Goal: Task Accomplishment & Management: Manage account settings

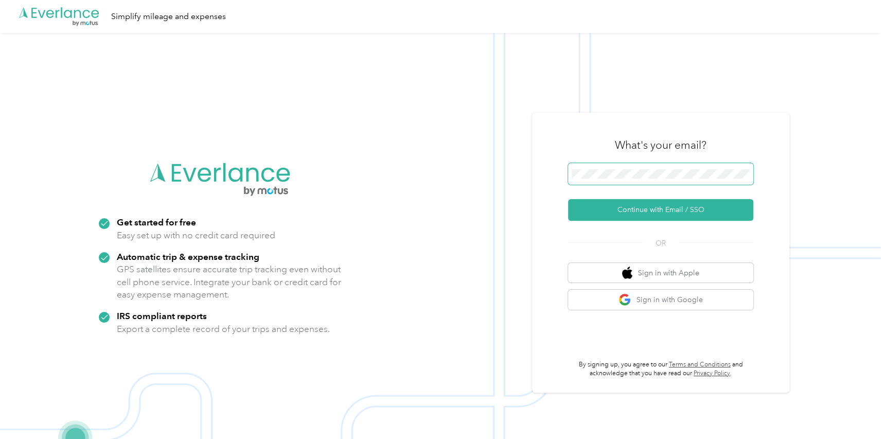
click at [666, 165] on span at bounding box center [660, 174] width 185 height 22
click at [670, 183] on span at bounding box center [660, 174] width 185 height 22
click at [667, 178] on span at bounding box center [660, 174] width 185 height 22
click at [666, 177] on span at bounding box center [660, 174] width 185 height 22
click at [628, 199] on form "Continue with Email / SSO" at bounding box center [660, 192] width 185 height 58
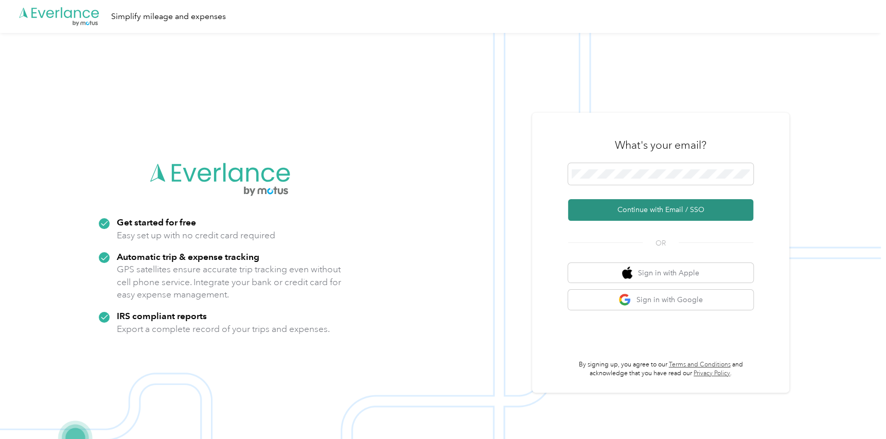
click at [624, 205] on button "Continue with Email / SSO" at bounding box center [660, 210] width 185 height 22
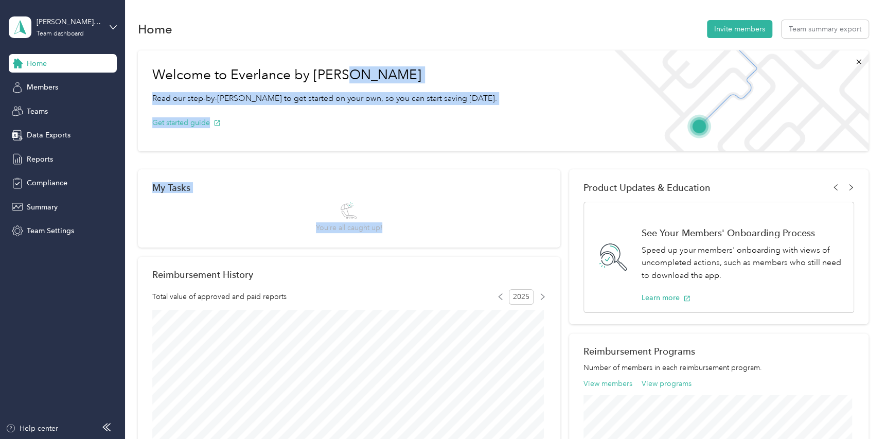
drag, startPoint x: 353, startPoint y: 96, endPoint x: 463, endPoint y: 256, distance: 194.2
click at [463, 256] on div "Welcome to Everlance by Motus Read our step-by-step guide to get started on you…" at bounding box center [503, 371] width 730 height 652
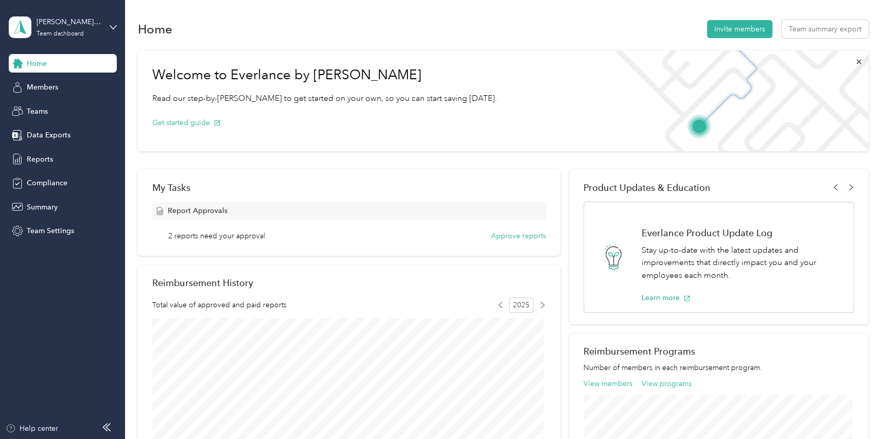
click at [345, 47] on div "Welcome to Everlance by Motus Read our step-by-step guide to get started on you…" at bounding box center [503, 375] width 730 height 660
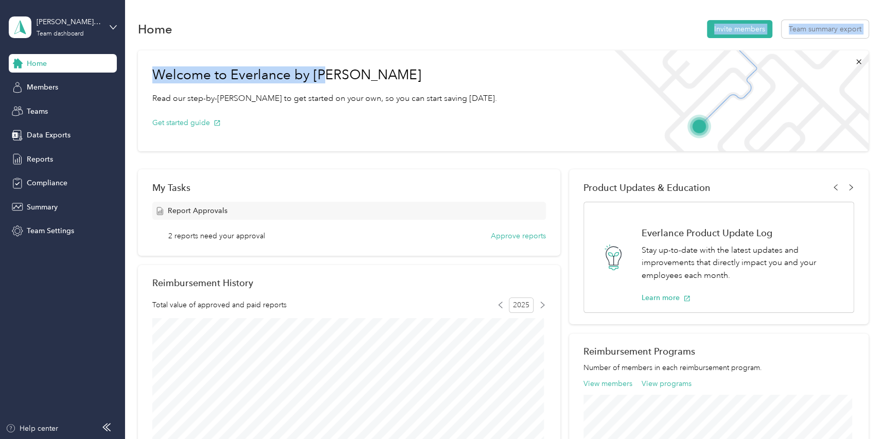
click at [329, 40] on section "Home Invite members Team summary export Welcome to Everlance by Motus Read our …" at bounding box center [503, 361] width 730 height 687
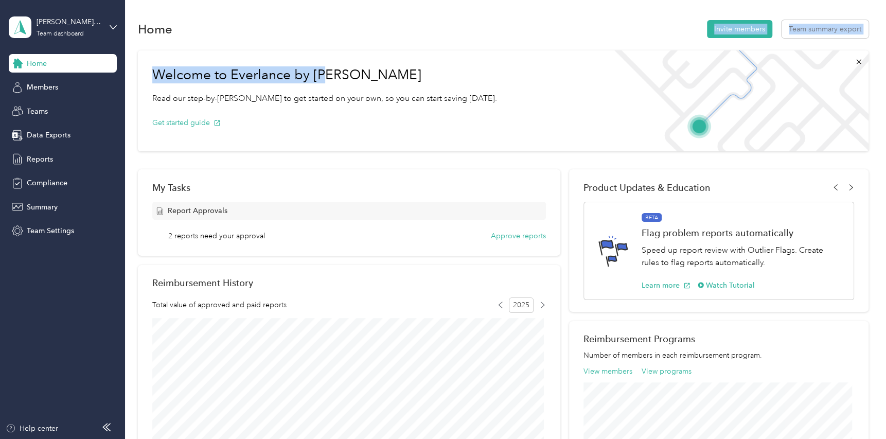
drag, startPoint x: 329, startPoint y: 40, endPoint x: 318, endPoint y: 34, distance: 12.4
click at [318, 34] on div "Home Invite members Team summary export" at bounding box center [503, 29] width 730 height 22
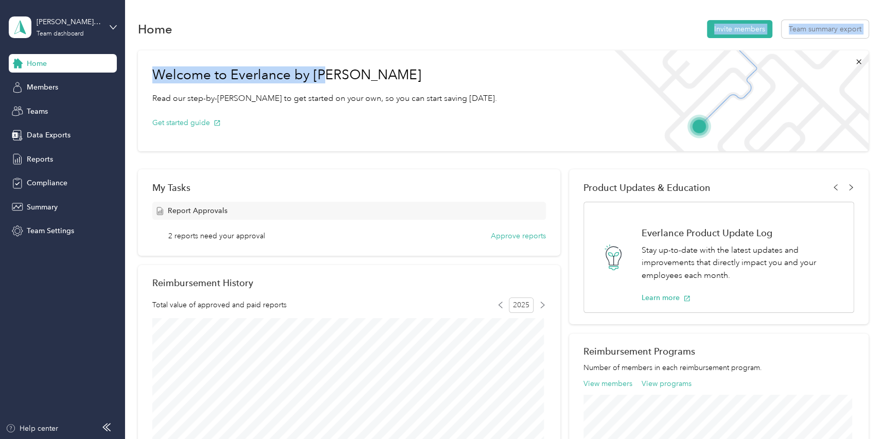
click at [318, 35] on div "Home Invite members Team summary export" at bounding box center [503, 29] width 730 height 22
click at [243, 46] on div "Welcome to Everlance by Motus Read our step-by-step guide to get started on you…" at bounding box center [503, 375] width 730 height 660
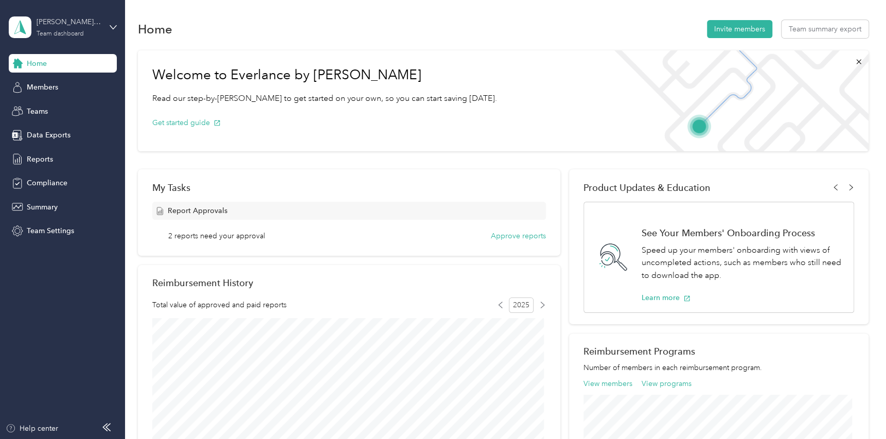
click at [63, 22] on div "katie.raines@convergint.com" at bounding box center [69, 21] width 64 height 11
click at [130, 99] on div "Personal dashboard" at bounding box center [175, 105] width 318 height 18
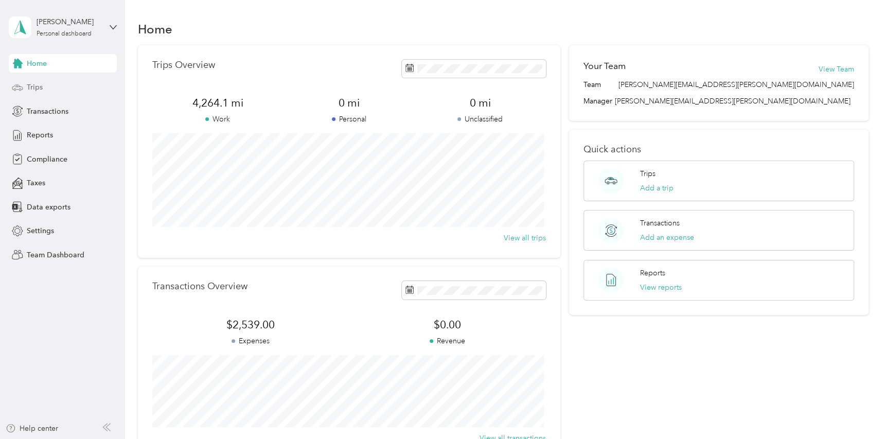
click at [30, 85] on span "Trips" at bounding box center [35, 87] width 16 height 11
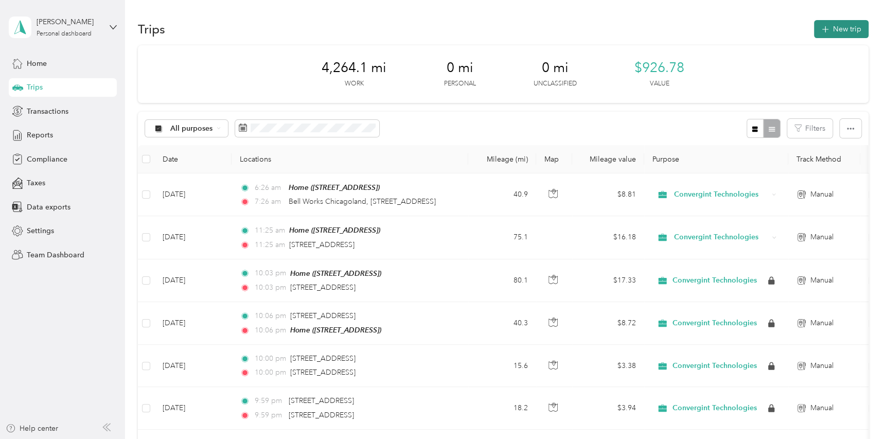
click at [836, 24] on button "New trip" at bounding box center [841, 29] width 55 height 18
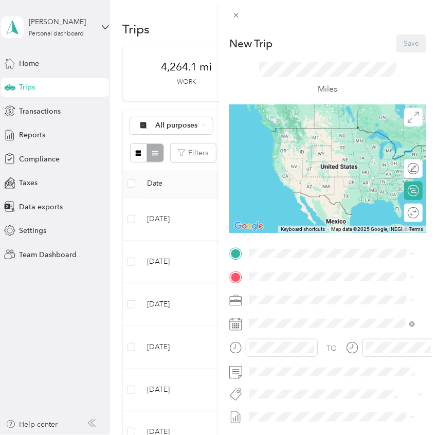
click at [246, 12] on div at bounding box center [328, 13] width 219 height 27
click at [279, 75] on div "New Trip Save This trip cannot be edited because it is either under review, app…" at bounding box center [218, 217] width 437 height 435
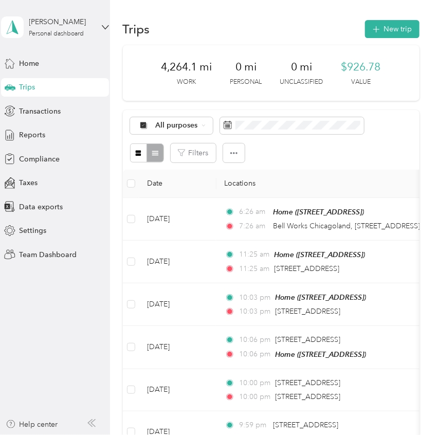
click at [275, 34] on div "Trips New trip" at bounding box center [271, 29] width 297 height 22
click at [407, 22] on button "New trip" at bounding box center [392, 29] width 55 height 18
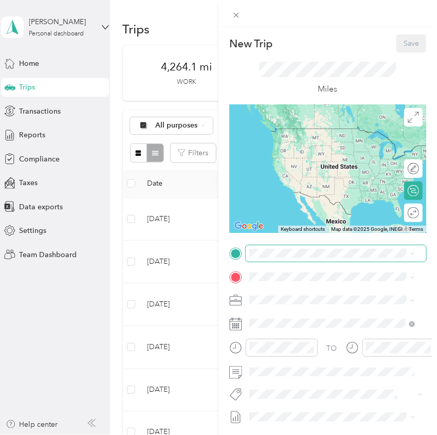
click at [276, 259] on span at bounding box center [336, 253] width 181 height 16
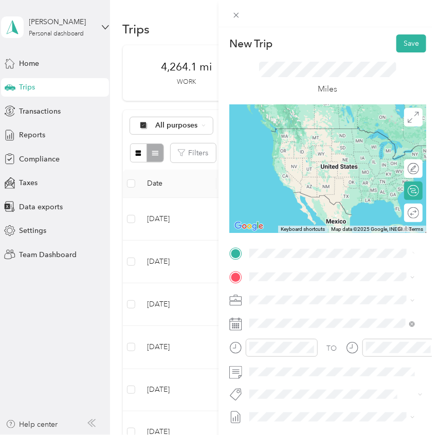
click at [304, 297] on div "Home" at bounding box center [301, 294] width 65 height 9
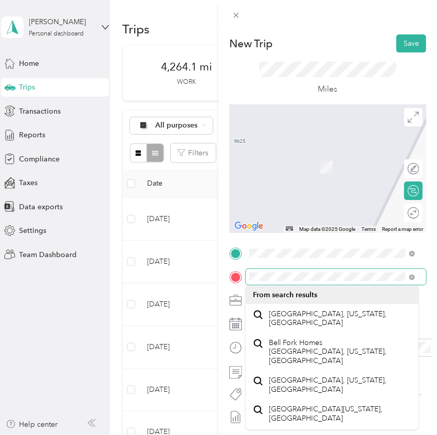
click at [190, 279] on div "New Trip Save This trip cannot be edited because it is either under review, app…" at bounding box center [218, 217] width 437 height 435
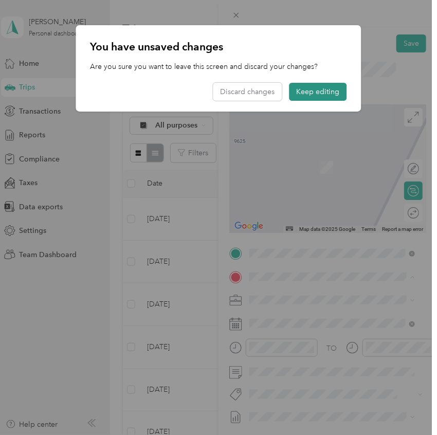
click at [315, 89] on button "Keep editing" at bounding box center [319, 92] width 58 height 18
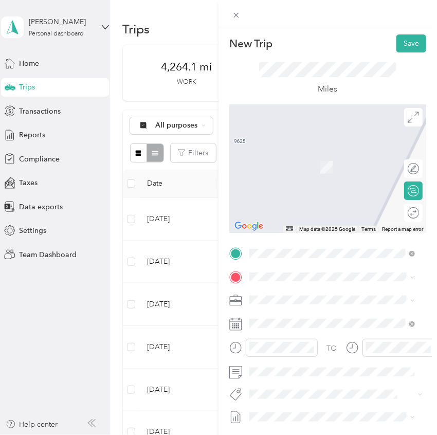
click at [297, 314] on span "2000 Center Drive Hoffman Estates, Illinois 60192, United States" at bounding box center [320, 313] width 103 height 9
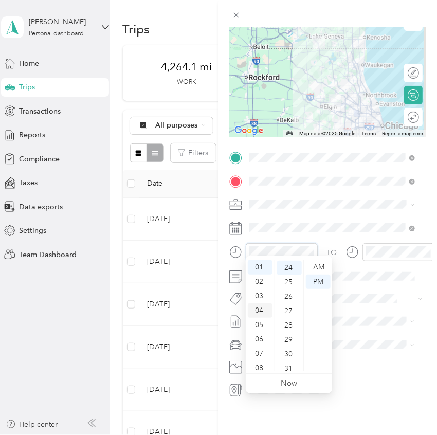
scroll to position [346, 0]
click at [259, 338] on div "06" at bounding box center [260, 339] width 25 height 14
click at [319, 264] on div "AM" at bounding box center [318, 267] width 25 height 14
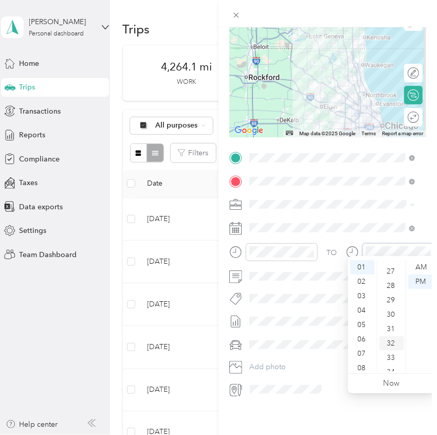
scroll to position [449, 0]
click at [364, 351] on div "07" at bounding box center [362, 354] width 25 height 14
click at [426, 266] on div "AM" at bounding box center [420, 267] width 25 height 14
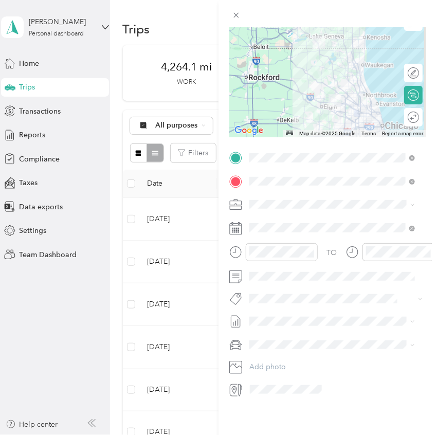
click at [425, 261] on form "New Trip Save This trip cannot be edited because it is either under review, app…" at bounding box center [328, 168] width 219 height 459
click at [295, 350] on div "Subaru Legacy" at bounding box center [332, 355] width 158 height 11
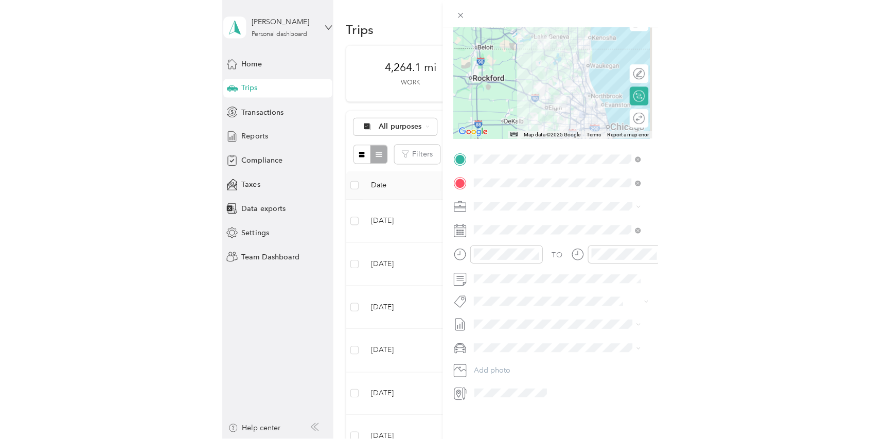
scroll to position [103, 0]
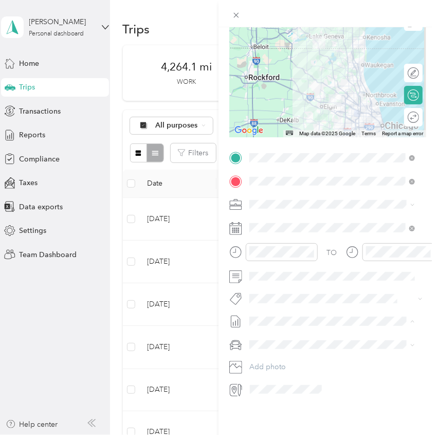
click at [324, 402] on div "New Trip Save This trip cannot be edited because it is either under review, app…" at bounding box center [328, 244] width 219 height 435
click at [304, 346] on span "Oct 1 - 31, 2025 Draft" at bounding box center [332, 347] width 158 height 9
click at [431, 112] on div at bounding box center [431, 117] width 0 height 11
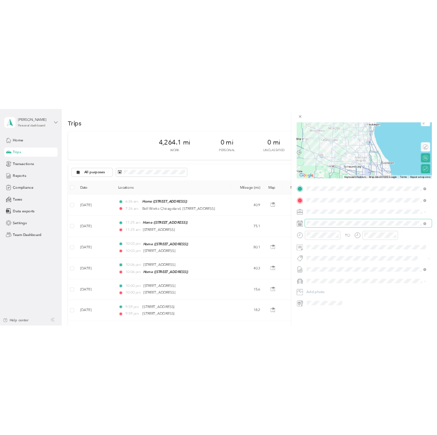
scroll to position [0, 0]
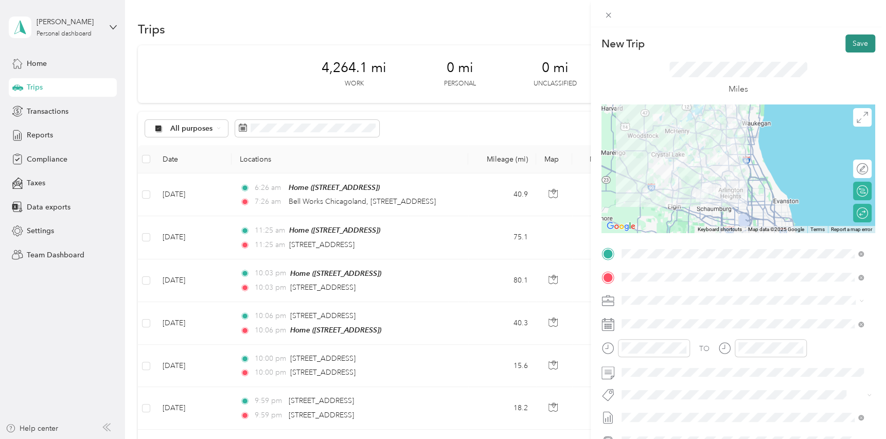
click at [857, 47] on button "Save" at bounding box center [860, 43] width 30 height 18
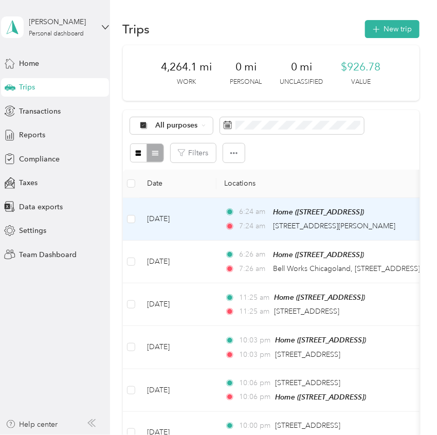
click at [167, 208] on td "Oct 1, 2025" at bounding box center [177, 219] width 77 height 43
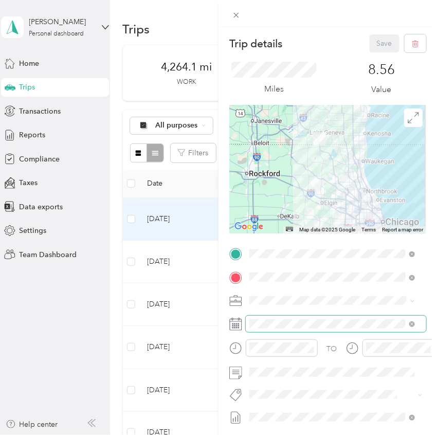
click at [270, 318] on span at bounding box center [336, 324] width 181 height 16
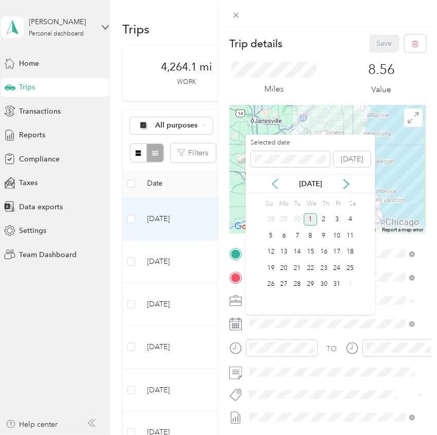
click at [274, 181] on icon at bounding box center [275, 184] width 10 height 10
click at [324, 216] on div "4" at bounding box center [323, 219] width 13 height 13
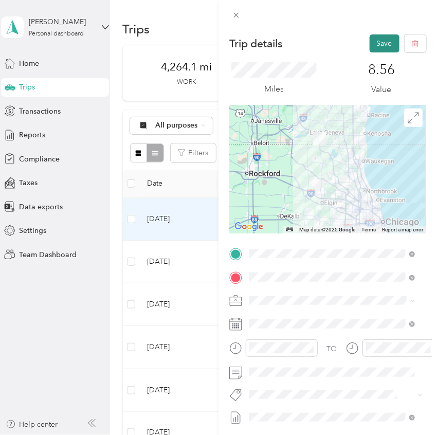
click at [372, 51] on button "Save" at bounding box center [385, 43] width 30 height 18
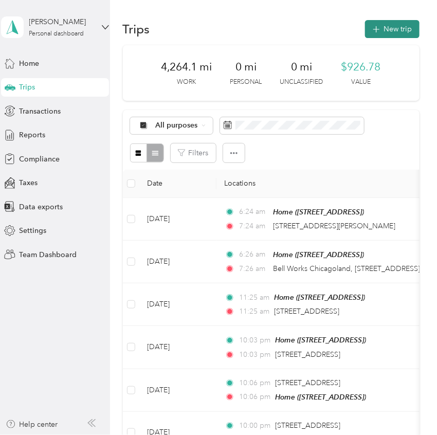
click at [383, 26] on button "New trip" at bounding box center [392, 29] width 55 height 18
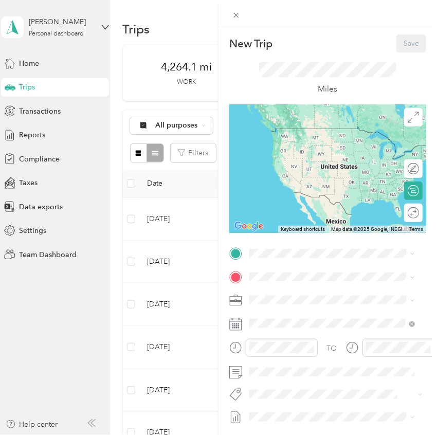
click at [275, 306] on span "9625 401st Ave, Genoa City, WI, United States , 53128, Genoa City, WI, United S…" at bounding box center [301, 305] width 65 height 9
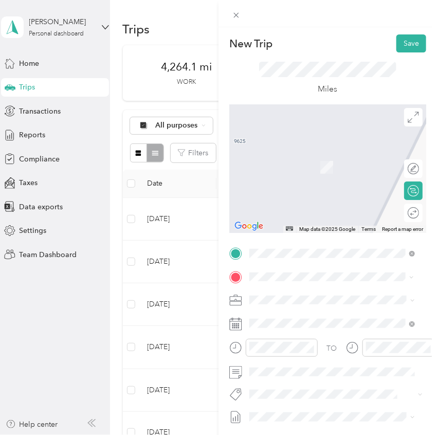
click at [303, 321] on div "2000 Center Drive Hoffman Estates, Illinois 60192, United States" at bounding box center [332, 315] width 158 height 14
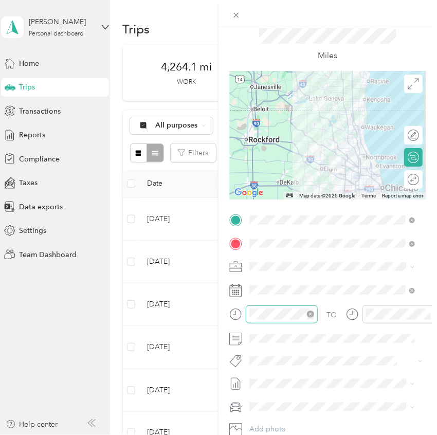
scroll to position [51, 0]
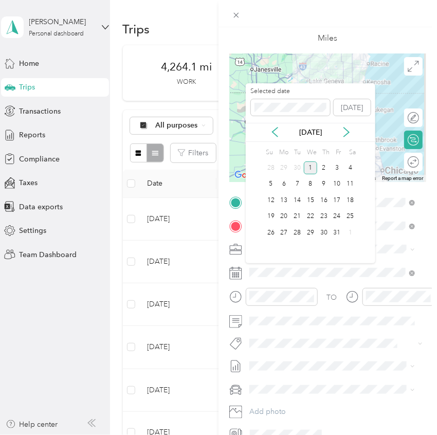
click at [267, 128] on div "Oct 2025" at bounding box center [311, 132] width 130 height 11
click at [278, 136] on icon at bounding box center [275, 132] width 10 height 10
click at [297, 185] on div "9" at bounding box center [297, 184] width 13 height 13
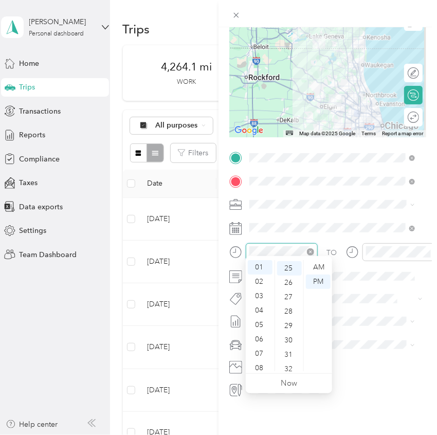
scroll to position [360, 0]
drag, startPoint x: 260, startPoint y: 337, endPoint x: 264, endPoint y: 333, distance: 5.5
click at [259, 337] on div "06" at bounding box center [260, 339] width 25 height 14
click at [314, 264] on div "AM" at bounding box center [318, 267] width 25 height 14
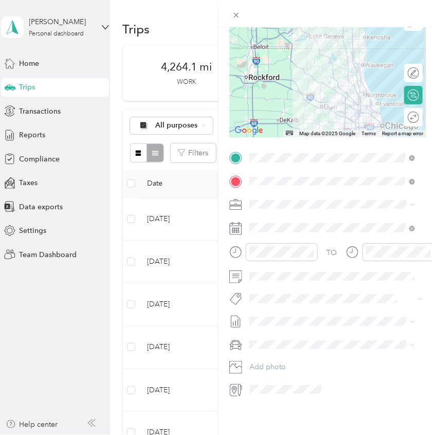
click at [366, 235] on div "Selected date Today" at bounding box center [311, 252] width 130 height 36
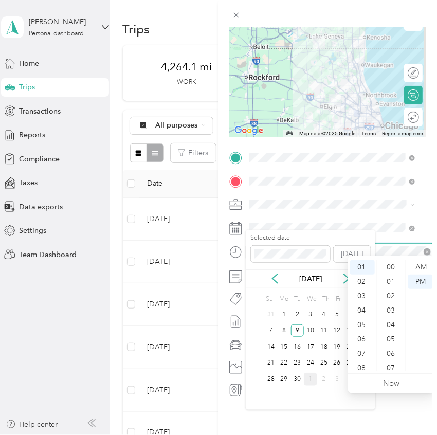
scroll to position [360, 0]
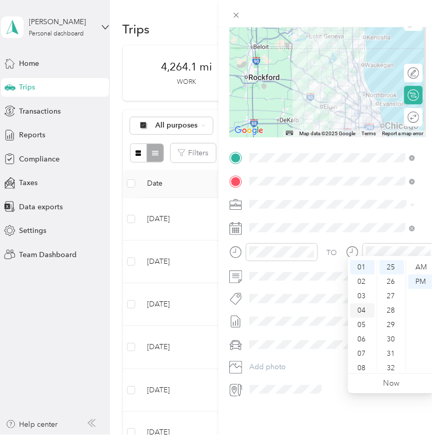
click at [360, 309] on div "04" at bounding box center [362, 310] width 25 height 14
click at [408, 112] on icon at bounding box center [413, 117] width 11 height 11
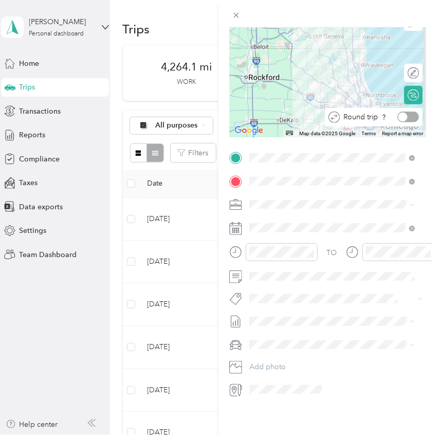
click at [403, 112] on div at bounding box center [409, 117] width 22 height 11
click at [289, 337] on span at bounding box center [336, 345] width 181 height 16
click at [290, 342] on span at bounding box center [336, 345] width 181 height 16
click at [290, 351] on span "Subaru Legacy" at bounding box center [277, 355] width 48 height 9
click at [299, 350] on li "Sep 1 - 30, 2025 Draft" at bounding box center [332, 347] width 173 height 16
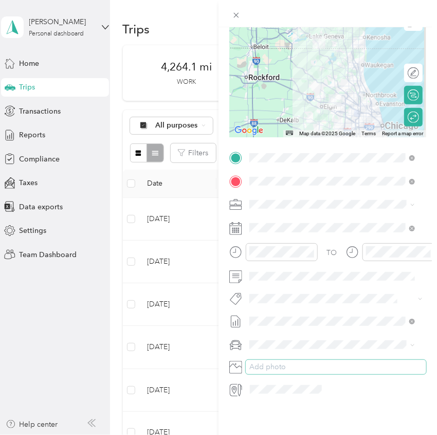
scroll to position [0, 0]
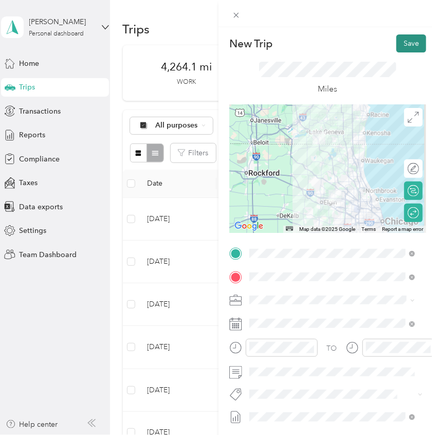
click at [397, 41] on div "Save" at bounding box center [412, 43] width 30 height 18
click at [398, 45] on button "Save" at bounding box center [412, 43] width 30 height 18
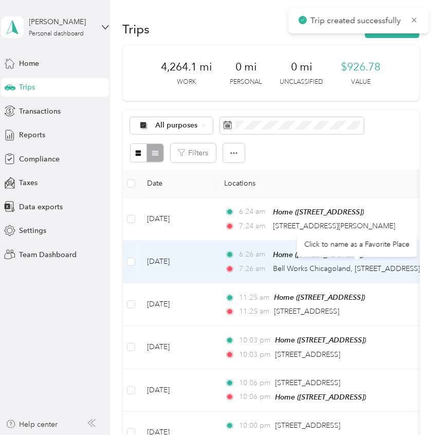
click at [304, 251] on div "Click to name as a Favorite Place" at bounding box center [357, 244] width 120 height 25
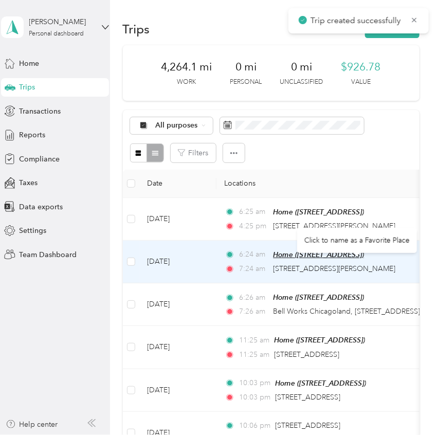
click at [285, 253] on span "Home (9625 401st Ave, Genoa City, WI, United States , Genoa City, WI)" at bounding box center [318, 255] width 91 height 8
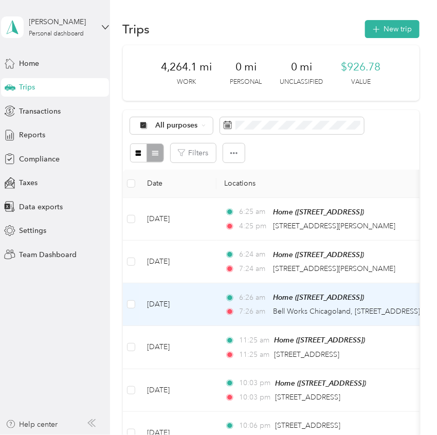
click at [294, 289] on td "6:26 am Home (9625 401st Ave, Genoa City, WI, United States , Genoa City, WI) 7…" at bounding box center [335, 304] width 237 height 43
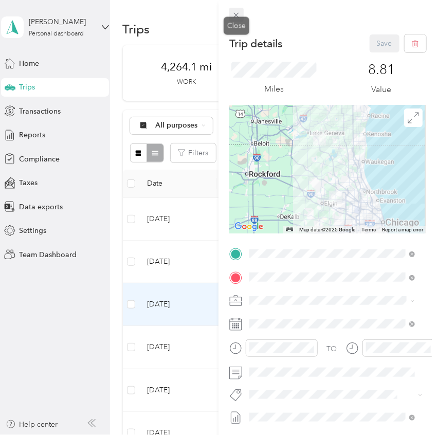
click at [237, 14] on icon at bounding box center [236, 15] width 9 height 9
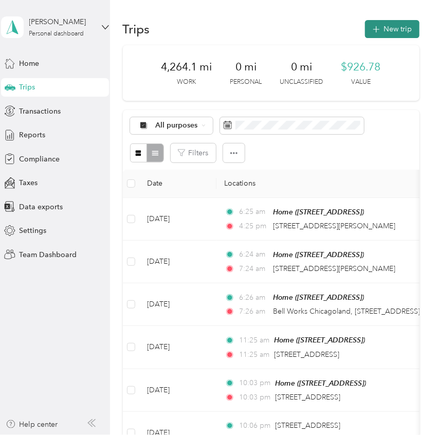
click at [385, 24] on button "New trip" at bounding box center [392, 29] width 55 height 18
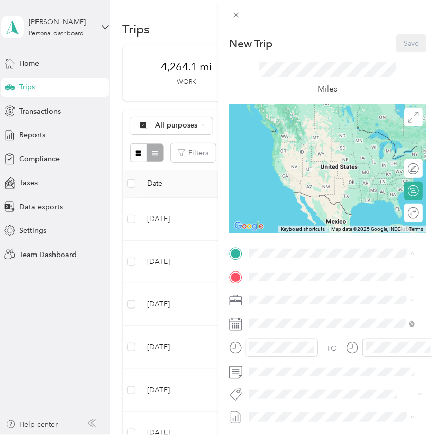
click at [294, 297] on div "Home 9625 401st Ave, Genoa City, WI, United States , 53128, Genoa City, WI, Uni…" at bounding box center [301, 301] width 65 height 22
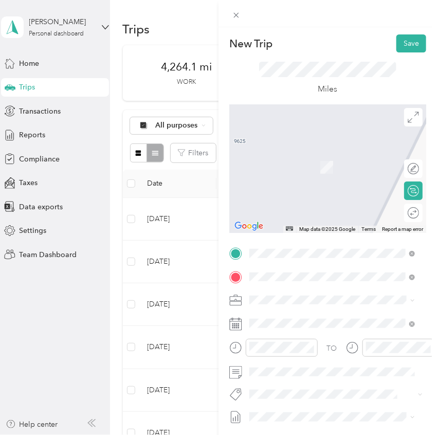
click at [230, 294] on icon at bounding box center [235, 300] width 13 height 13
click at [289, 311] on span "2000 Center Drive Hoffman Estates, Illinois 60192, United States" at bounding box center [320, 314] width 103 height 9
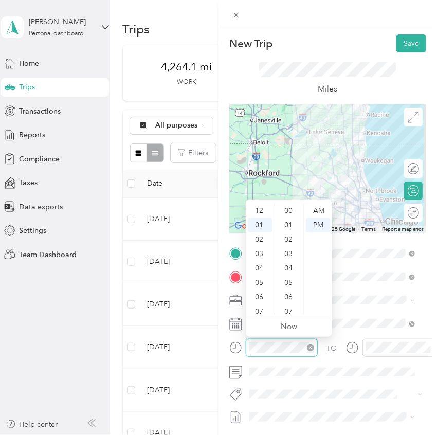
scroll to position [374, 0]
click at [208, 352] on div "New Trip Save This trip cannot be edited because it is either under review, app…" at bounding box center [218, 217] width 437 height 435
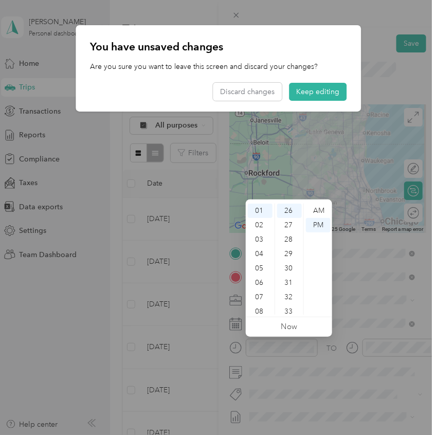
drag, startPoint x: 262, startPoint y: 284, endPoint x: 273, endPoint y: 282, distance: 10.4
click at [262, 284] on div "06" at bounding box center [260, 283] width 25 height 14
click at [290, 280] on div "31" at bounding box center [289, 283] width 25 height 14
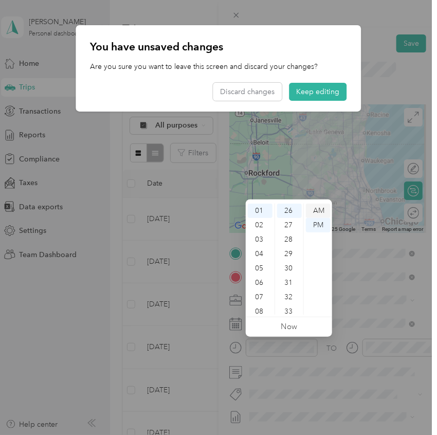
click at [322, 210] on div "AM" at bounding box center [318, 211] width 25 height 14
click at [391, 342] on div at bounding box center [218, 217] width 437 height 435
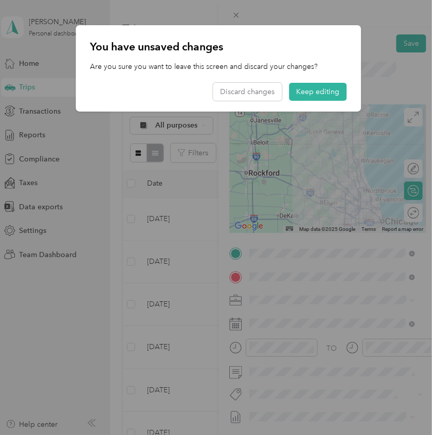
click at [380, 348] on div at bounding box center [218, 217] width 437 height 435
click at [381, 343] on div at bounding box center [218, 217] width 437 height 435
click at [303, 88] on button "Keep editing" at bounding box center [319, 92] width 58 height 18
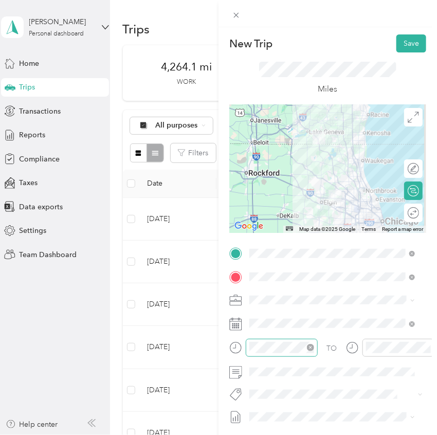
click at [282, 355] on div at bounding box center [282, 348] width 72 height 18
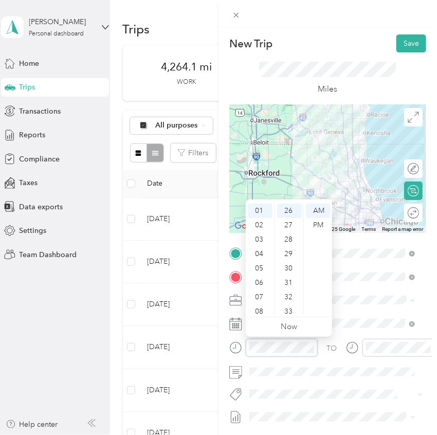
click at [155, 327] on div "New Trip Save This trip cannot be edited because it is either under review, app…" at bounding box center [218, 217] width 437 height 435
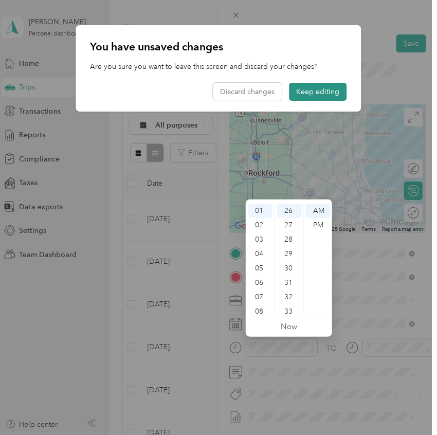
click at [314, 98] on button "Keep editing" at bounding box center [319, 92] width 58 height 18
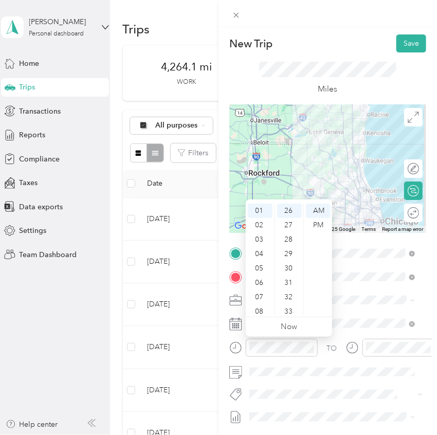
click at [258, 279] on div "06" at bounding box center [260, 283] width 25 height 14
click at [319, 208] on div "AM" at bounding box center [318, 211] width 25 height 14
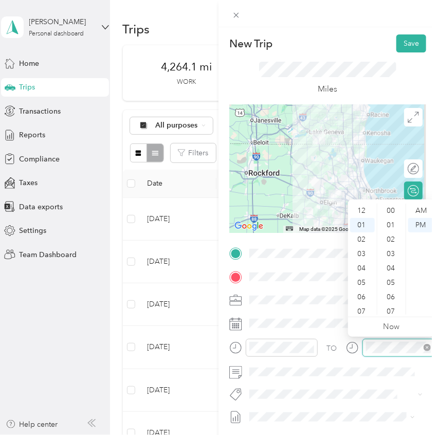
scroll to position [374, 0]
click at [339, 338] on div "TO Add photo" at bounding box center [327, 369] width 197 height 248
click at [363, 241] on div "03" at bounding box center [362, 240] width 25 height 14
click at [353, 383] on div "TO Add photo" at bounding box center [327, 369] width 197 height 248
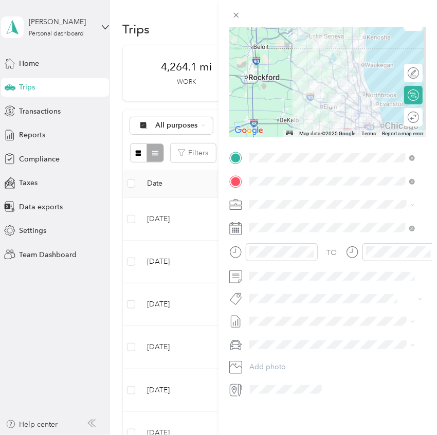
scroll to position [103, 0]
click at [278, 350] on div "Subaru Legacy" at bounding box center [332, 354] width 158 height 11
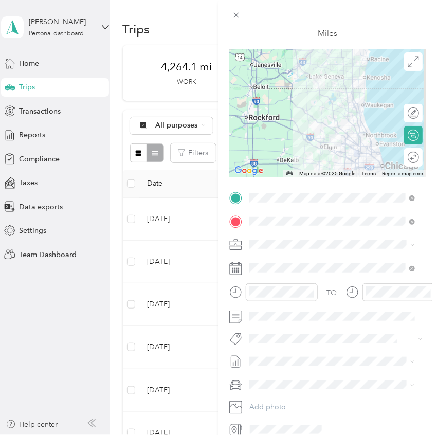
scroll to position [0, 0]
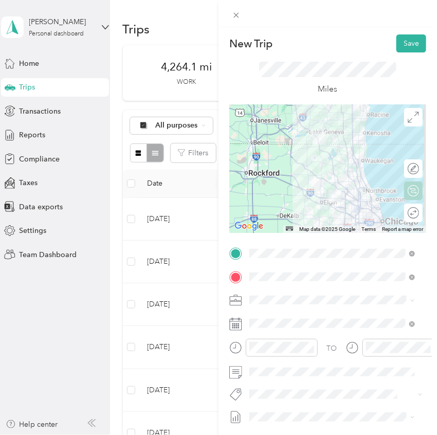
click at [411, 214] on icon at bounding box center [412, 214] width 3 height 0
click at [402, 208] on div at bounding box center [409, 212] width 22 height 11
click at [397, 41] on button "Save" at bounding box center [412, 43] width 30 height 18
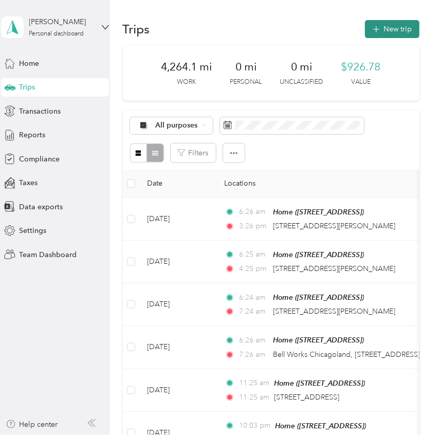
click at [407, 22] on button "New trip" at bounding box center [392, 29] width 55 height 18
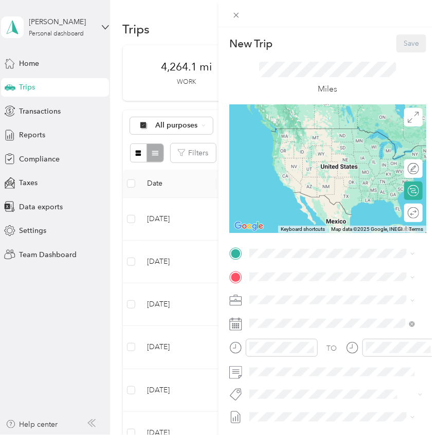
drag, startPoint x: 185, startPoint y: 77, endPoint x: 193, endPoint y: 86, distance: 12.4
click at [185, 77] on div "New Trip Save This trip cannot be edited because it is either under review, app…" at bounding box center [218, 217] width 437 height 435
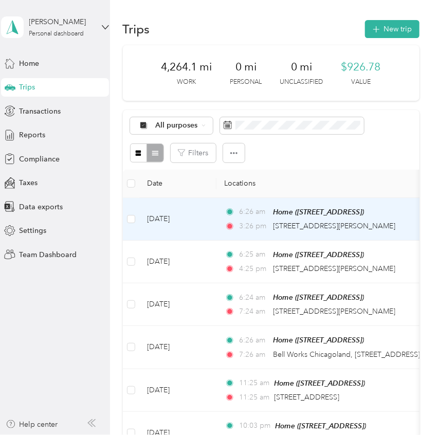
click at [169, 219] on td "Oct 1, 2025" at bounding box center [177, 219] width 77 height 43
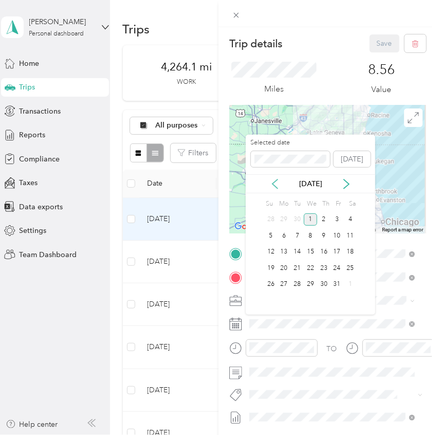
click at [274, 185] on icon at bounding box center [275, 184] width 5 height 9
click at [314, 235] on div "10" at bounding box center [310, 235] width 13 height 13
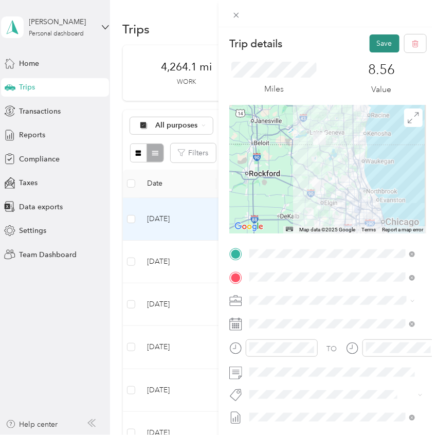
click at [372, 38] on button "Save" at bounding box center [385, 43] width 30 height 18
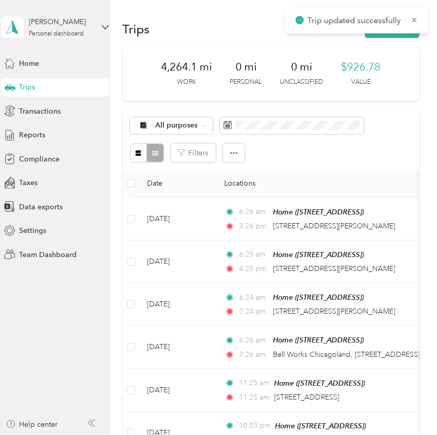
click at [372, 159] on div "Filters" at bounding box center [271, 153] width 282 height 19
click at [373, 23] on button "New trip" at bounding box center [392, 29] width 55 height 18
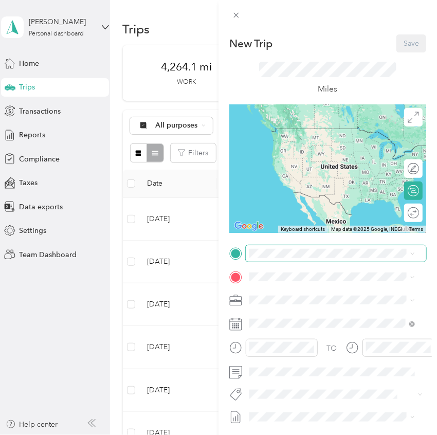
click at [275, 258] on span at bounding box center [336, 253] width 181 height 16
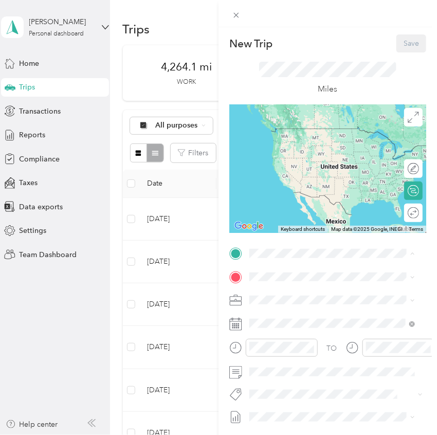
click at [301, 297] on div "Home" at bounding box center [301, 294] width 65 height 9
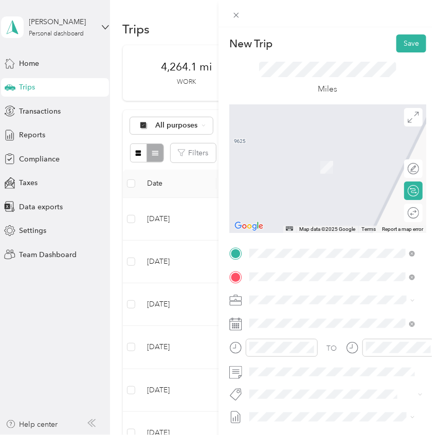
click at [287, 319] on span "2000 Center Drive Hoffman Estates, Illinois 60192, United States" at bounding box center [320, 314] width 103 height 9
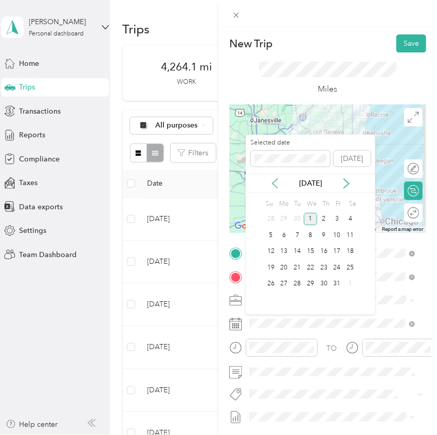
click at [272, 178] on icon at bounding box center [275, 183] width 10 height 10
click at [323, 231] on div "11" at bounding box center [323, 235] width 13 height 13
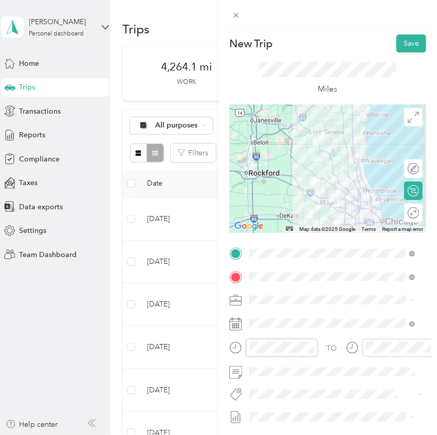
click at [177, 349] on div "New Trip Save This trip cannot be edited because it is either under review, app…" at bounding box center [218, 217] width 437 height 435
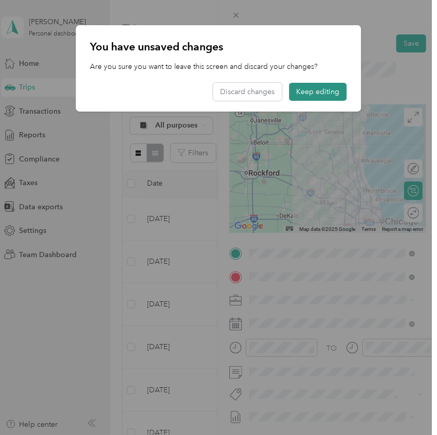
click at [327, 88] on button "Keep editing" at bounding box center [319, 92] width 58 height 18
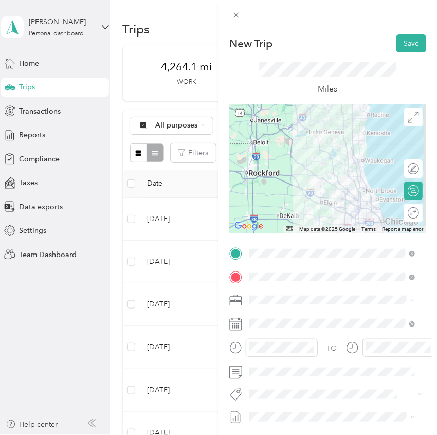
click at [276, 338] on div "TO Add photo" at bounding box center [327, 369] width 197 height 248
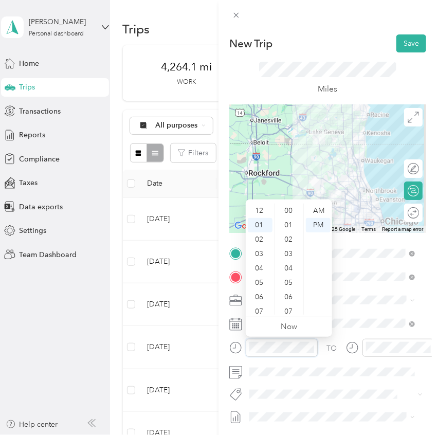
scroll to position [14, 0]
click at [262, 278] on div "06" at bounding box center [260, 283] width 25 height 14
click at [320, 208] on div "AM" at bounding box center [318, 211] width 25 height 14
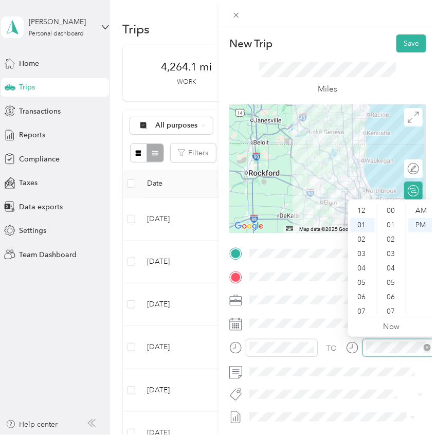
scroll to position [389, 0]
click at [360, 240] on div "03" at bounding box center [362, 240] width 25 height 14
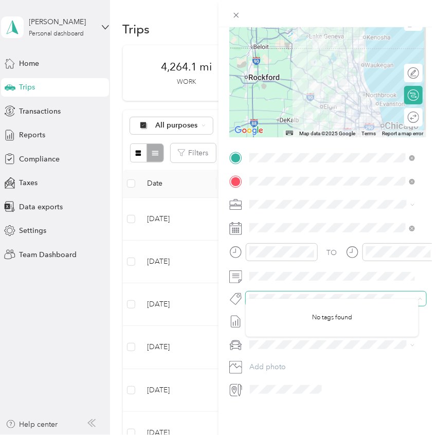
scroll to position [103, 0]
click at [268, 350] on div "TO Add photo" at bounding box center [327, 274] width 197 height 248
click at [280, 352] on span "Subaru Legacy" at bounding box center [277, 354] width 48 height 9
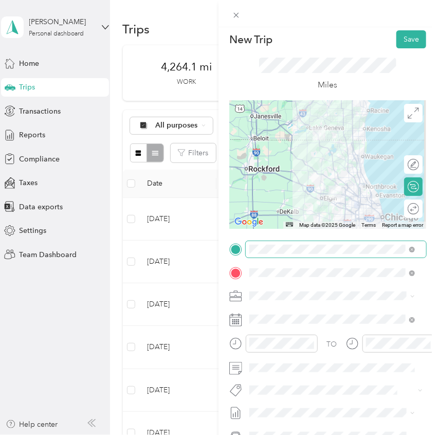
scroll to position [1, 0]
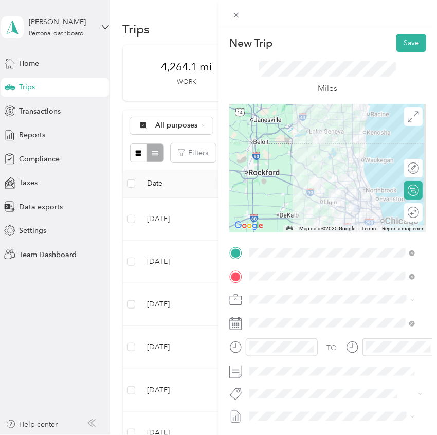
click at [397, 45] on button "Save" at bounding box center [412, 43] width 30 height 18
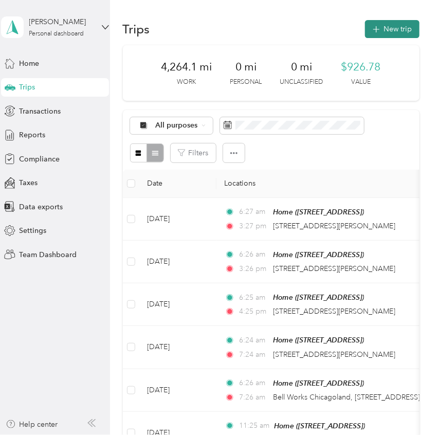
click at [389, 26] on button "New trip" at bounding box center [392, 29] width 55 height 18
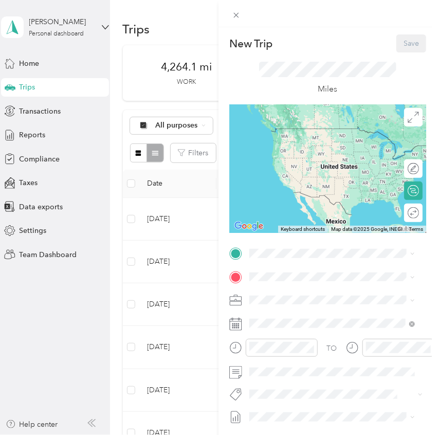
click at [274, 262] on div "TO Add photo" at bounding box center [327, 369] width 197 height 248
click at [284, 297] on div "Home 9625 401st Ave, Genoa City, WI, United States , 53128, Genoa City, WI, Uni…" at bounding box center [301, 301] width 65 height 22
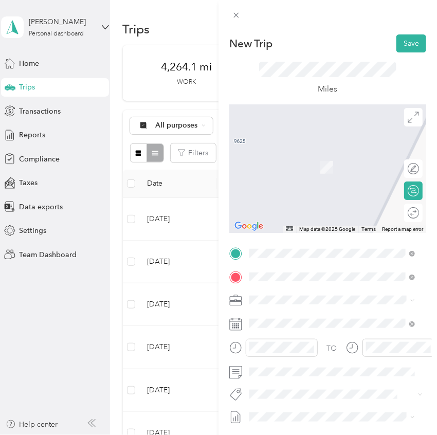
click at [296, 318] on span "2000 Center Drive Hoffman Estates, Illinois 60192, United States" at bounding box center [320, 314] width 103 height 9
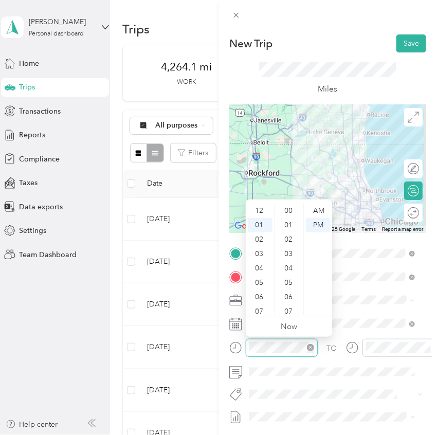
scroll to position [403, 0]
click at [260, 278] on div "06" at bounding box center [260, 283] width 25 height 14
click at [319, 208] on div "AM" at bounding box center [318, 211] width 25 height 14
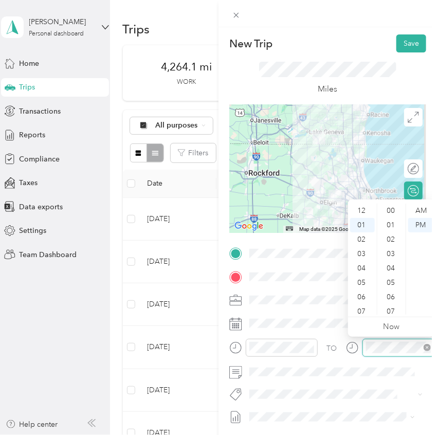
scroll to position [403, 0]
click at [363, 236] on div "03" at bounding box center [362, 240] width 25 height 14
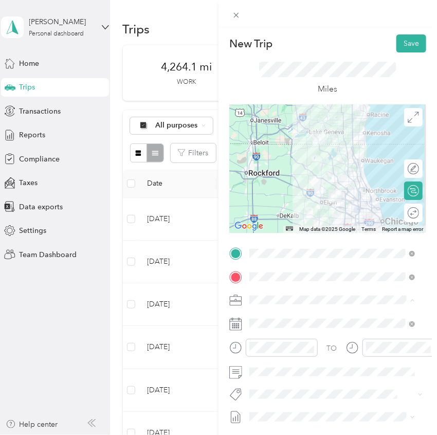
click at [315, 385] on div "TO Add photo" at bounding box center [327, 369] width 197 height 248
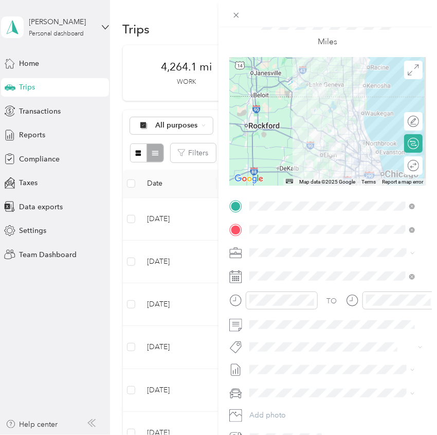
scroll to position [103, 0]
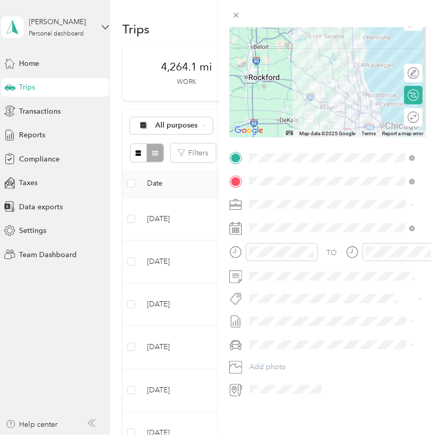
click at [296, 353] on span "Subaru Legacy" at bounding box center [277, 354] width 48 height 9
click at [321, 313] on span at bounding box center [336, 321] width 181 height 16
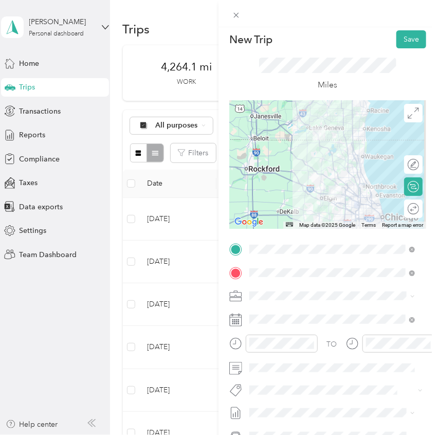
scroll to position [0, 0]
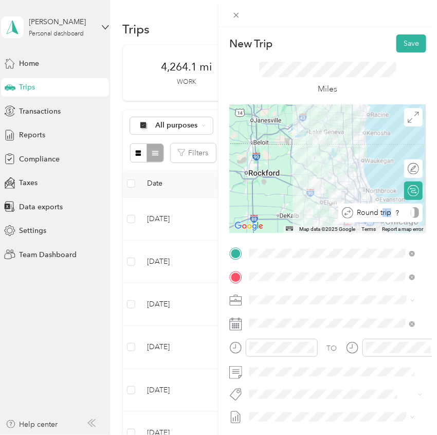
click at [405, 210] on div "Round trip" at bounding box center [386, 212] width 66 height 11
drag, startPoint x: 405, startPoint y: 210, endPoint x: 396, endPoint y: 210, distance: 9.3
click at [399, 210] on div at bounding box center [403, 212] width 9 height 9
click at [402, 47] on button "Save" at bounding box center [412, 43] width 30 height 18
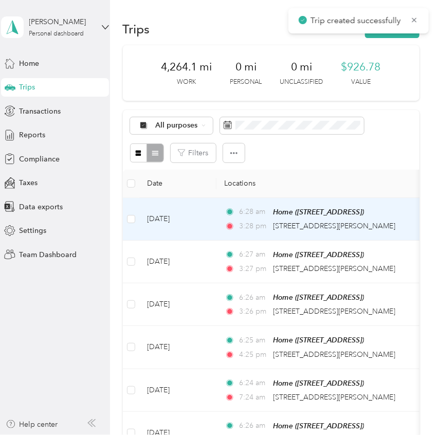
click at [210, 212] on td "Oct 1, 2025" at bounding box center [177, 219] width 77 height 43
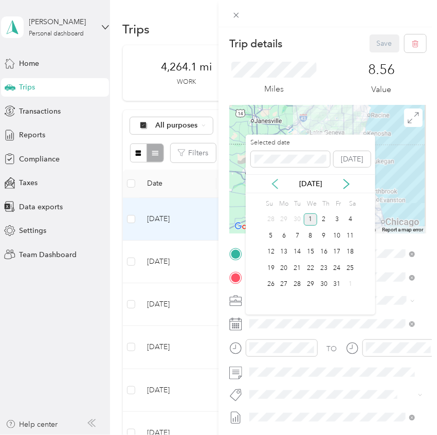
click at [275, 180] on icon at bounding box center [275, 184] width 10 height 10
click at [300, 253] on div "16" at bounding box center [297, 252] width 13 height 13
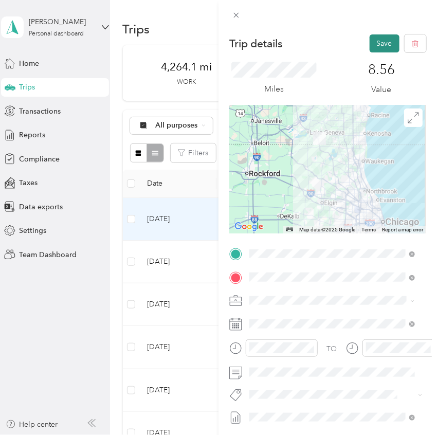
drag, startPoint x: 357, startPoint y: 104, endPoint x: 378, endPoint y: 36, distance: 71.6
click at [378, 35] on button "Save" at bounding box center [385, 43] width 30 height 18
click at [378, 41] on button "Save" at bounding box center [385, 43] width 30 height 18
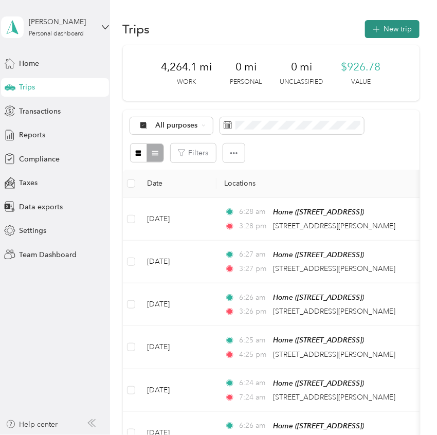
click at [390, 25] on button "New trip" at bounding box center [392, 29] width 55 height 18
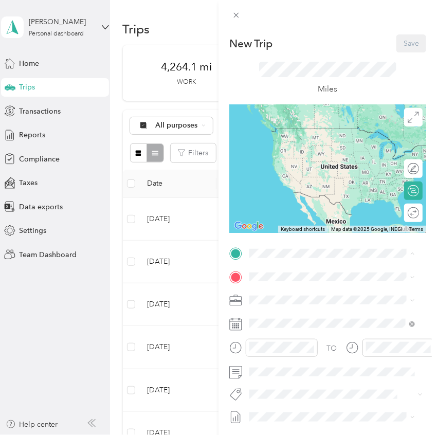
click at [296, 301] on div "Home 9625 401st Ave, Genoa City, WI, United States , 53128, Genoa City, WI, Uni…" at bounding box center [301, 301] width 65 height 22
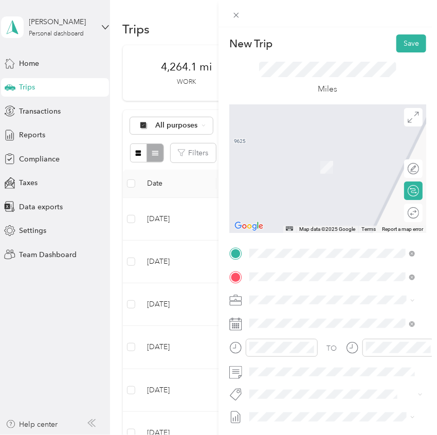
click at [299, 314] on span "2000 Center Drive Hoffman Estates, Illinois 60192, United States" at bounding box center [320, 314] width 103 height 9
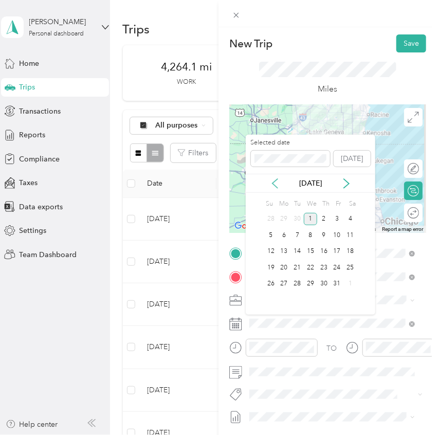
click at [274, 180] on icon at bounding box center [275, 183] width 10 height 10
click at [325, 253] on div "18" at bounding box center [323, 251] width 13 height 13
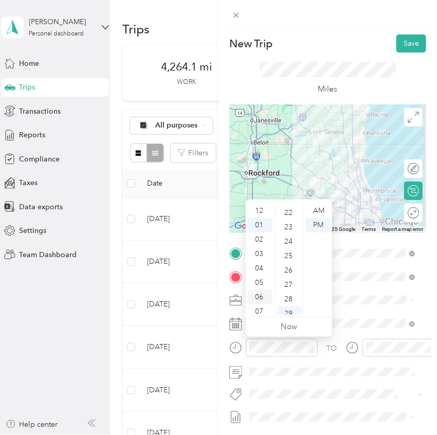
click at [260, 295] on div "06" at bounding box center [260, 297] width 25 height 14
click at [318, 210] on div "AM" at bounding box center [318, 211] width 25 height 14
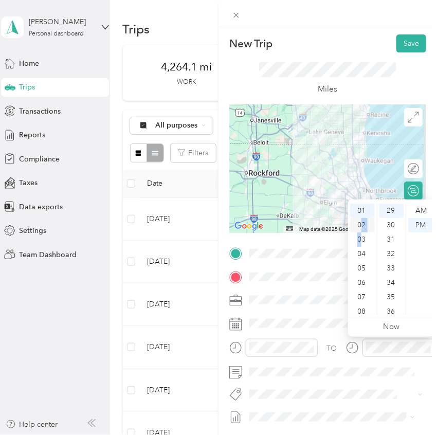
drag, startPoint x: 362, startPoint y: 234, endPoint x: 360, endPoint y: 224, distance: 10.5
click at [360, 224] on ul "12 01 02 03 04 05 06 07 08 09 10 11" at bounding box center [362, 259] width 29 height 111
click at [361, 224] on div "02" at bounding box center [362, 225] width 25 height 14
drag, startPoint x: 361, startPoint y: 224, endPoint x: 421, endPoint y: 227, distance: 60.8
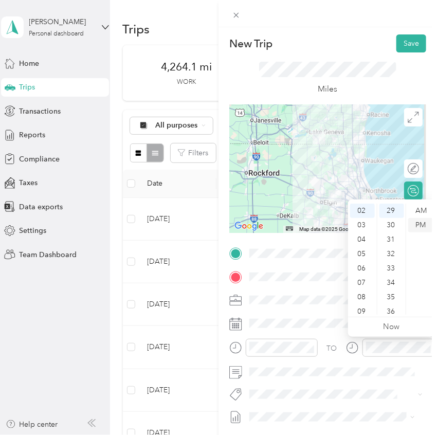
click at [421, 227] on div "PM" at bounding box center [420, 225] width 25 height 14
click at [330, 294] on span at bounding box center [336, 300] width 181 height 16
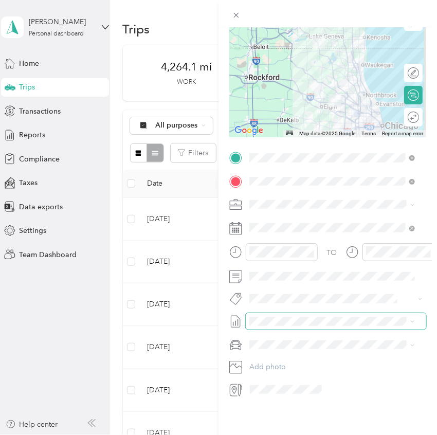
scroll to position [103, 0]
click at [285, 341] on span at bounding box center [336, 345] width 181 height 16
click at [296, 349] on div "Subaru Legacy" at bounding box center [332, 354] width 158 height 11
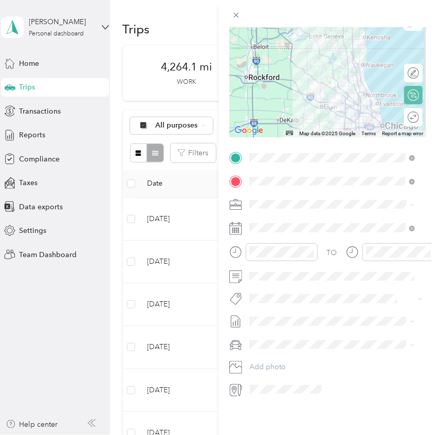
click at [415, 115] on icon at bounding box center [415, 116] width 1 height 2
click at [398, 112] on div "Round trip" at bounding box center [387, 117] width 63 height 11
click at [406, 108] on div "Round trip" at bounding box center [413, 117] width 20 height 19
drag, startPoint x: 403, startPoint y: 112, endPoint x: 398, endPoint y: 116, distance: 5.9
click at [402, 112] on div at bounding box center [409, 117] width 22 height 11
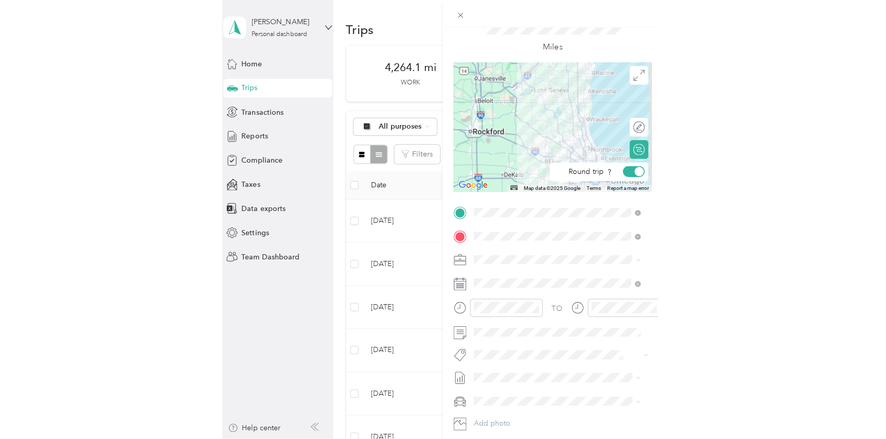
scroll to position [0, 0]
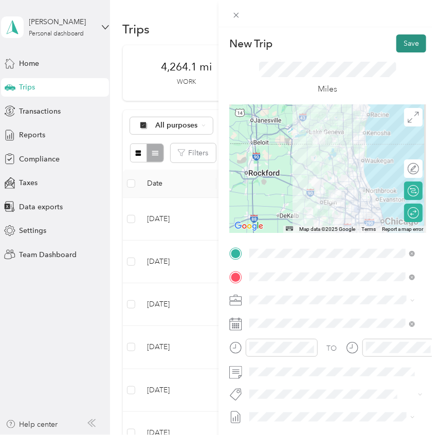
click at [402, 37] on button "Save" at bounding box center [412, 43] width 30 height 18
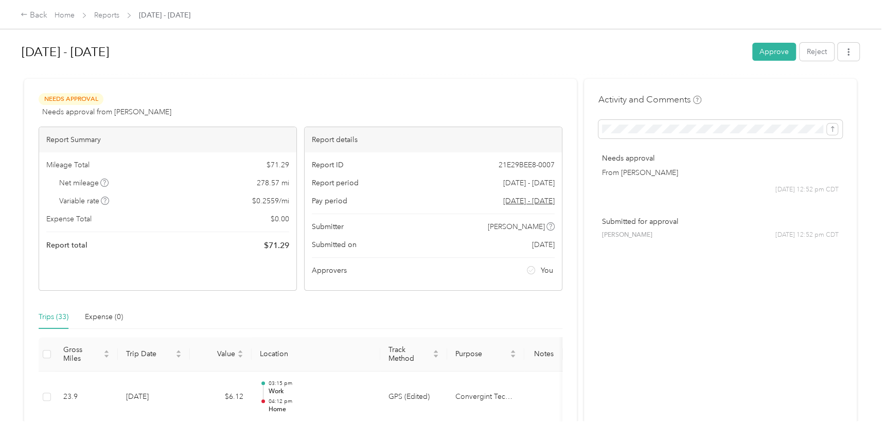
click at [714, 65] on div "[DATE] - [DATE] Approve Reject" at bounding box center [440, 54] width 837 height 30
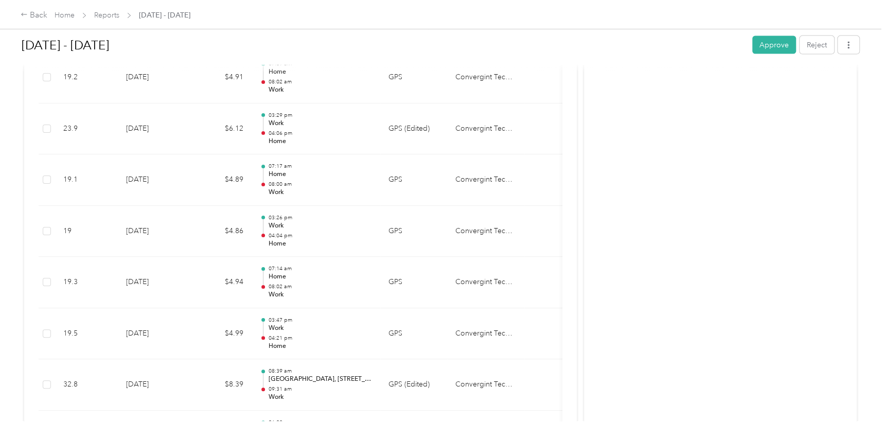
scroll to position [1362, 0]
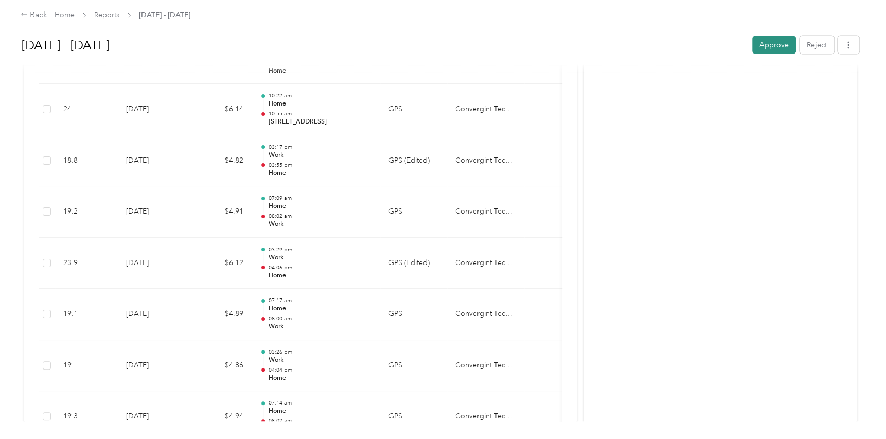
click at [752, 41] on button "Approve" at bounding box center [774, 45] width 44 height 18
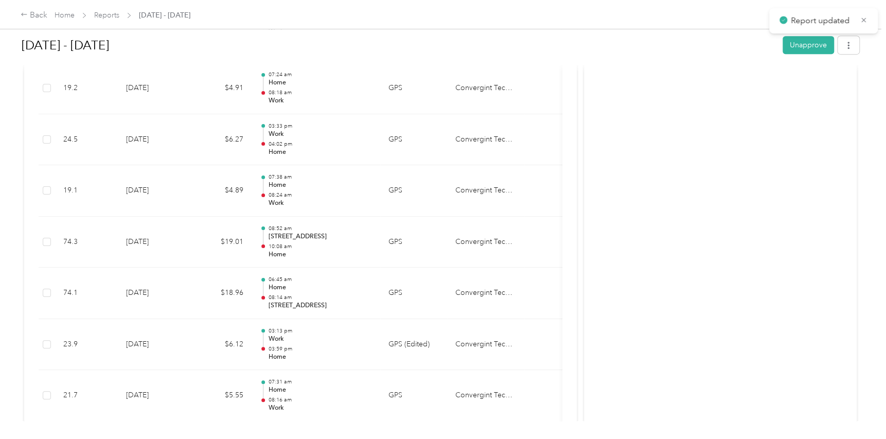
scroll to position [0, 0]
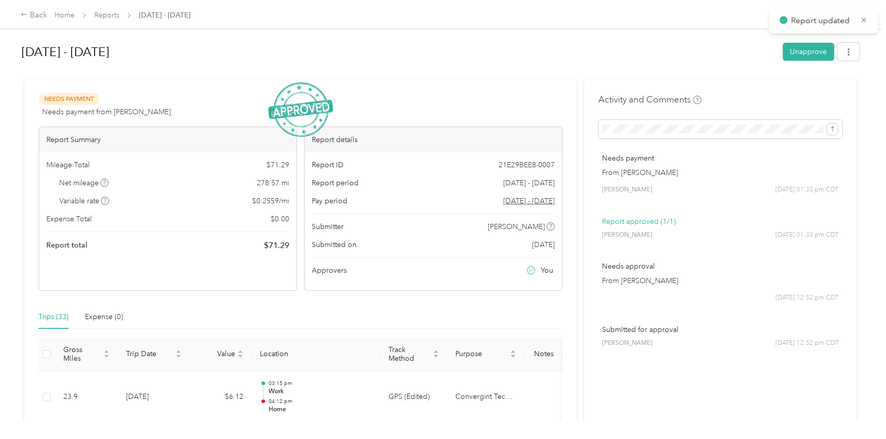
drag, startPoint x: 610, startPoint y: 156, endPoint x: 610, endPoint y: 19, distance: 137.3
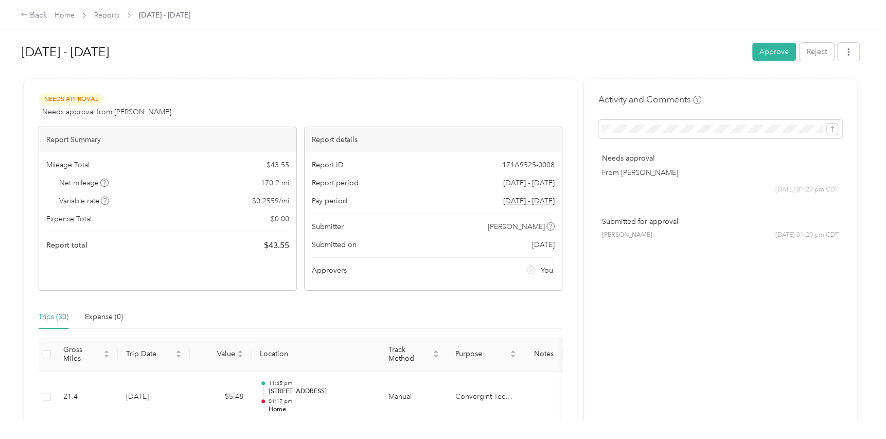
click at [757, 63] on div "[DATE] - [DATE] Approve Reject" at bounding box center [440, 54] width 837 height 30
click at [762, 52] on button "Approve" at bounding box center [774, 52] width 44 height 18
